Goal: Find specific page/section: Find specific page/section

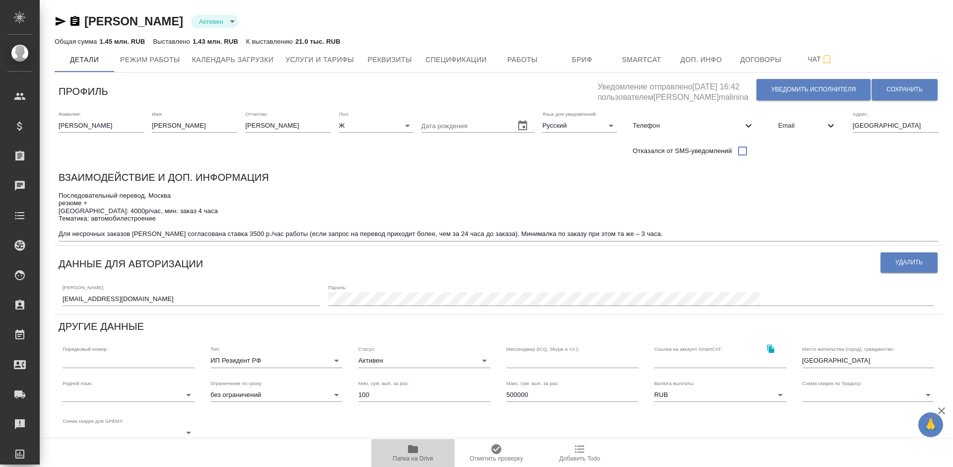
click at [413, 446] on icon "button" at bounding box center [413, 449] width 10 height 8
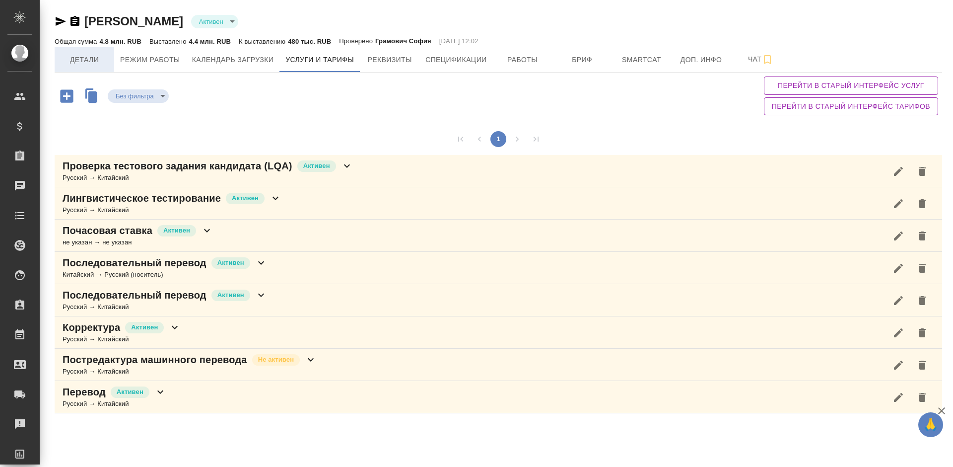
click at [89, 57] on span "Детали" at bounding box center [85, 60] width 48 height 12
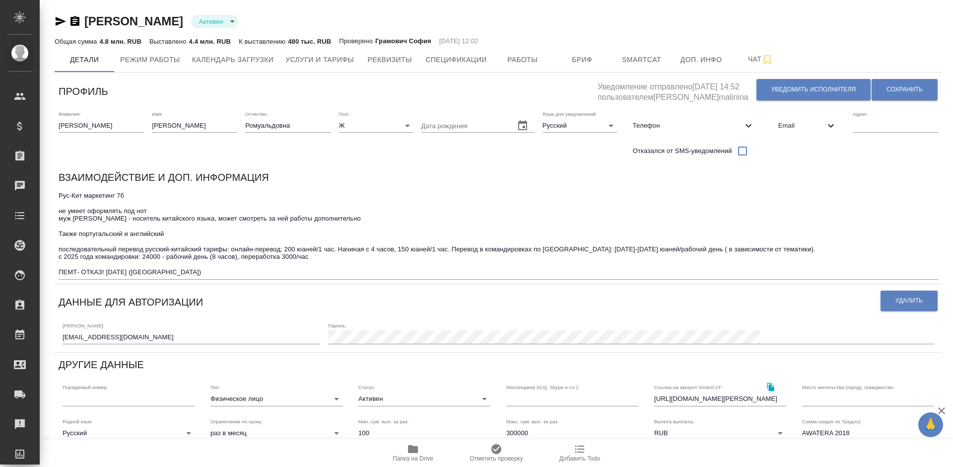
click at [761, 180] on div "Взаимодействие и доп. информация" at bounding box center [499, 178] width 880 height 19
